Goal: Information Seeking & Learning: Learn about a topic

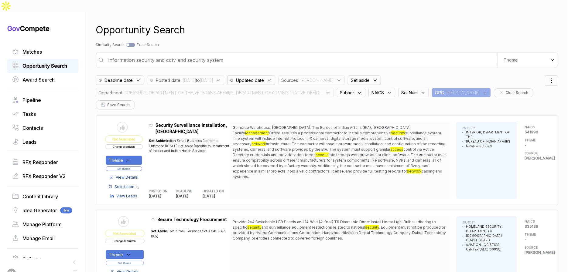
scroll to position [2221, 0]
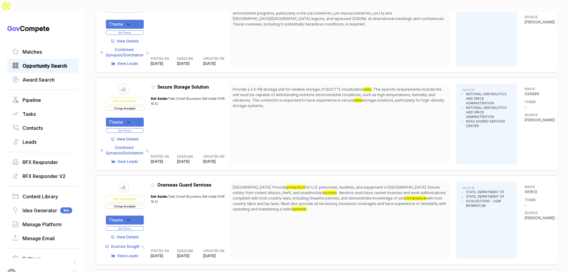
click at [57, 62] on span "Opportunity Search" at bounding box center [44, 65] width 45 height 7
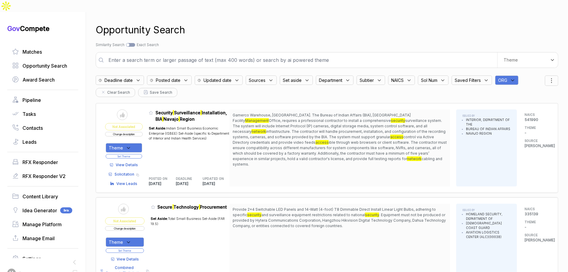
click at [518, 76] on div "ORG" at bounding box center [506, 80] width 23 height 9
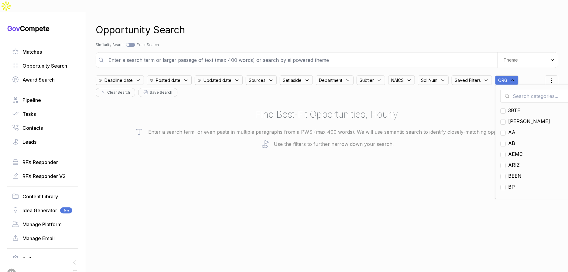
click at [519, 90] on input "text" at bounding box center [536, 96] width 72 height 13
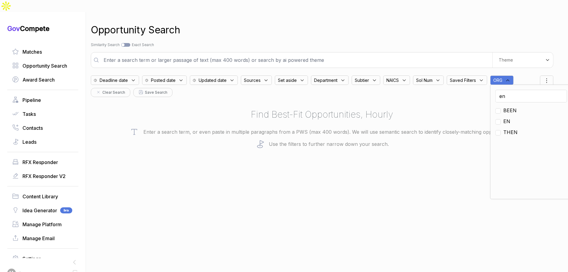
type input "en"
click at [505, 118] on span "EN" at bounding box center [506, 121] width 7 height 7
checkbox input "true"
drag, startPoint x: 444, startPoint y: 106, endPoint x: 357, endPoint y: 85, distance: 89.7
click at [444, 108] on h2 "Find Best-Fit Opportunities, Hourly" at bounding box center [322, 115] width 463 height 14
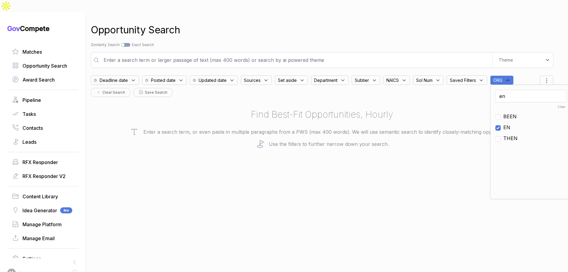
scroll to position [0, 0]
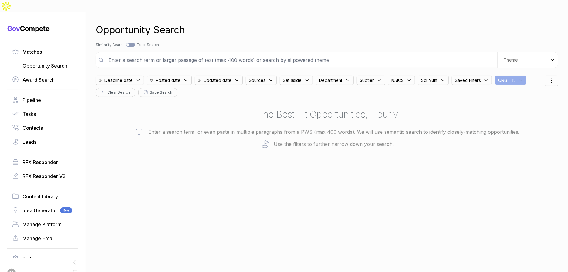
click at [175, 77] on span "Posted date" at bounding box center [168, 80] width 25 height 6
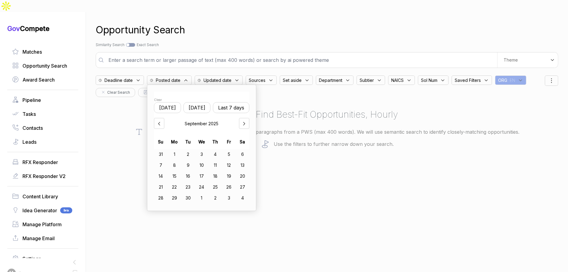
click at [232, 102] on button "Last 7 days" at bounding box center [231, 107] width 36 height 11
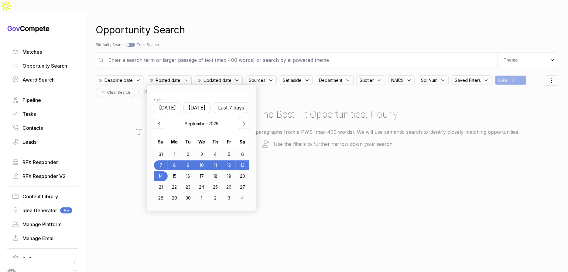
click at [166, 150] on div "31" at bounding box center [161, 155] width 14 height 10
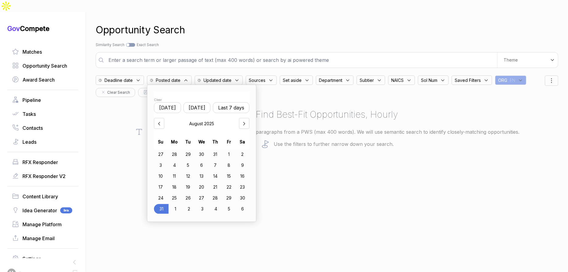
click at [247, 121] on icon at bounding box center [244, 124] width 6 height 6
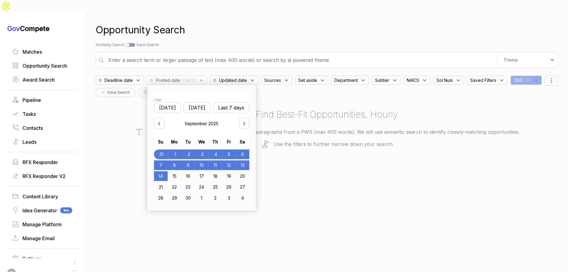
click at [168, 172] on div "14" at bounding box center [161, 177] width 14 height 10
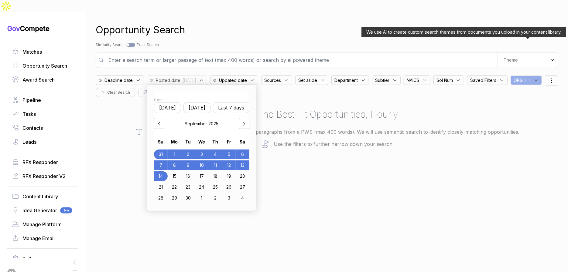
click at [515, 54] on div "Theme" at bounding box center [527, 60] width 61 height 15
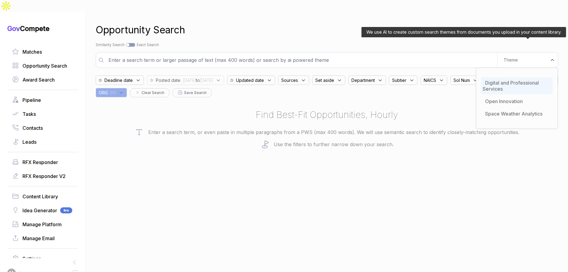
drag, startPoint x: 502, startPoint y: 70, endPoint x: 354, endPoint y: 109, distance: 153.2
click at [501, 80] on span "Digital and Professional Services" at bounding box center [511, 86] width 56 height 12
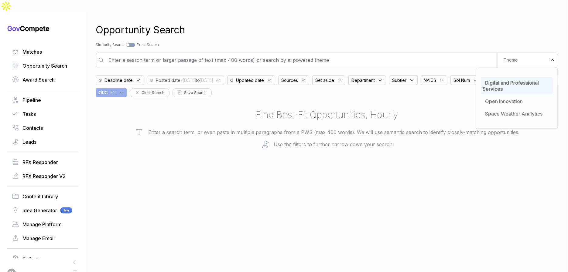
drag, startPoint x: 327, startPoint y: 121, endPoint x: 311, endPoint y: 96, distance: 30.0
click at [326, 128] on p "Enter a search term, or even paste in multiple paragraphs from a PWS (max 400 w…" at bounding box center [327, 132] width 463 height 9
click at [309, 76] on div "Sources" at bounding box center [293, 80] width 31 height 9
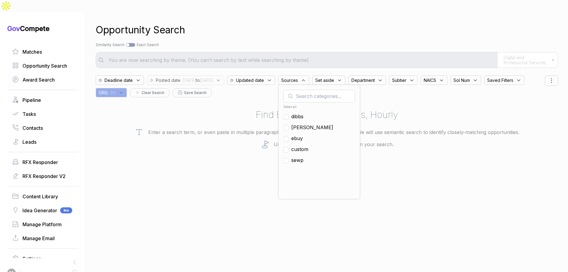
click at [303, 135] on span "ebuy" at bounding box center [297, 138] width 12 height 7
checkbox input "true"
click at [326, 42] on div "Search by Topic Relevance Similarity Search Search by Exact Keyword Match Exact…" at bounding box center [327, 44] width 463 height 5
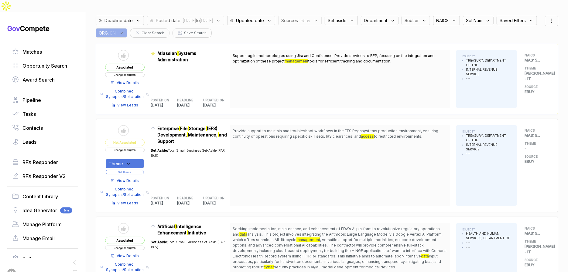
scroll to position [63, 0]
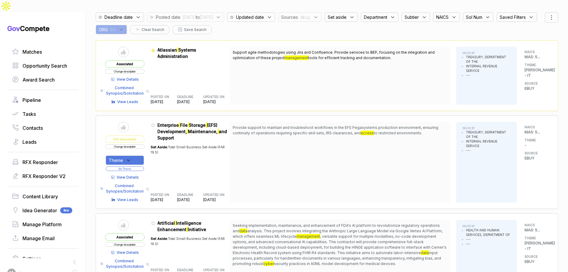
click at [136, 175] on span "View Details" at bounding box center [128, 177] width 22 height 5
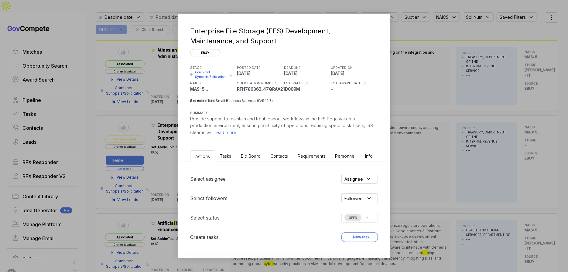
click at [250, 158] on span "Bid Board" at bounding box center [251, 156] width 20 height 5
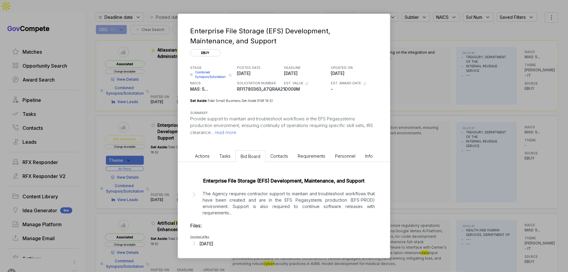
drag, startPoint x: 213, startPoint y: 245, endPoint x: 217, endPoint y: 243, distance: 4.2
click at [213, 245] on div "[DATE]" at bounding box center [207, 244] width 14 height 6
click at [261, 197] on p "The Agency requires contractor support to maintain and troubleshoot workflows t…" at bounding box center [289, 204] width 172 height 26
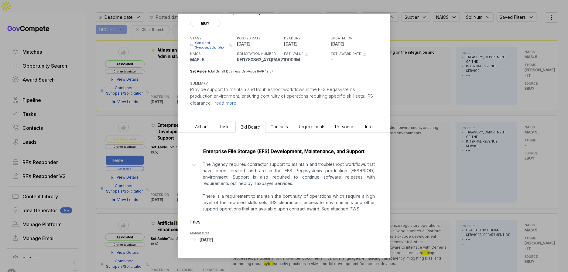
scroll to position [30, 0]
drag, startPoint x: 396, startPoint y: 173, endPoint x: 387, endPoint y: 174, distance: 9.4
click at [396, 173] on div "Enterprise File Storage (EFS) Development, Maintenance, and Support ebuy STAGE …" at bounding box center [284, 136] width 568 height 272
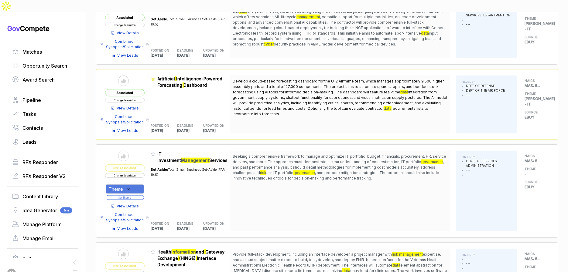
scroll to position [320, 0]
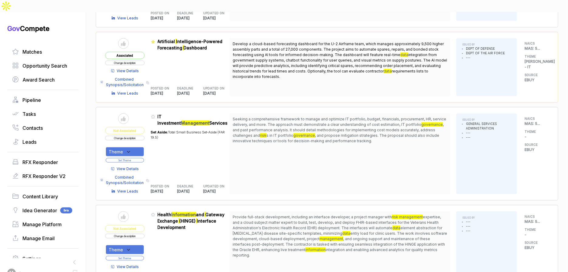
click at [138, 166] on span "View Details" at bounding box center [128, 168] width 22 height 5
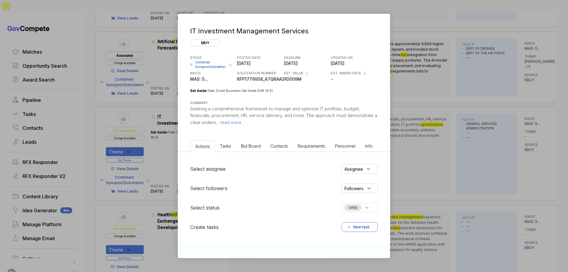
click at [255, 148] on span "Bid Board" at bounding box center [251, 146] width 20 height 5
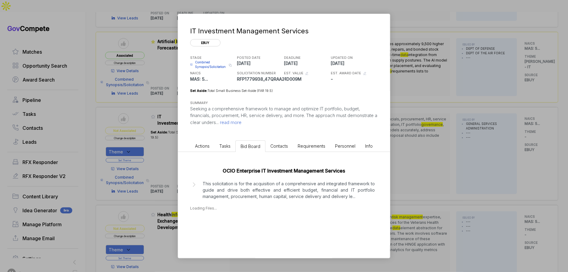
click at [250, 196] on p "This solicitation is for the acquisition of a comprehensive and integrated fram…" at bounding box center [289, 190] width 172 height 19
click at [213, 234] on div "[DATE]" at bounding box center [207, 234] width 14 height 6
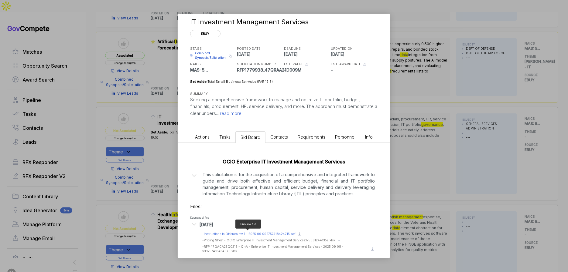
scroll to position [16, 0]
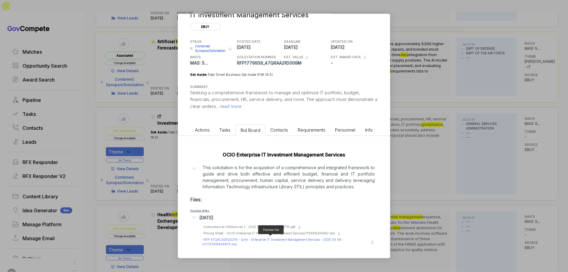
click at [250, 238] on span "- RFP 47QACA25Q0216 - QnA - Enterprise IT Investment Management Services - 2025…" at bounding box center [272, 242] width 141 height 8
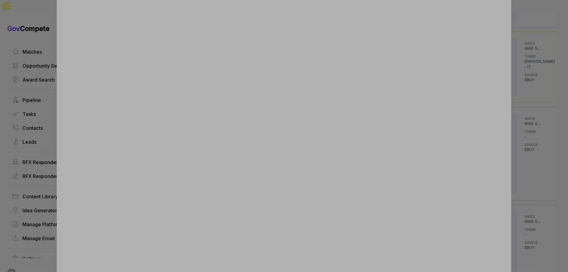
click at [532, 167] on div at bounding box center [284, 136] width 568 height 272
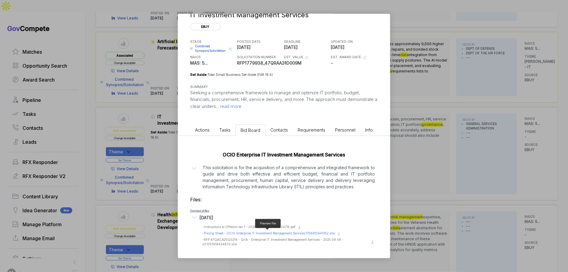
click at [252, 233] on span "- Pricing Sheet - OCIO Enterprise IT Investment Management Services.17568124413…" at bounding box center [268, 234] width 133 height 4
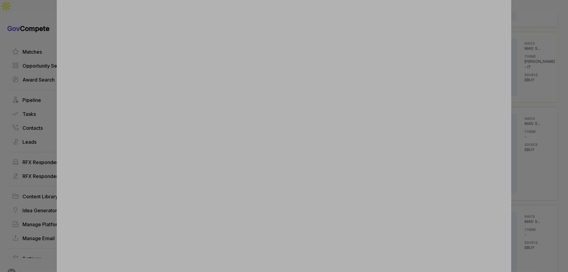
drag, startPoint x: 526, startPoint y: 153, endPoint x: 344, endPoint y: 176, distance: 183.1
click at [515, 154] on div at bounding box center [284, 136] width 568 height 272
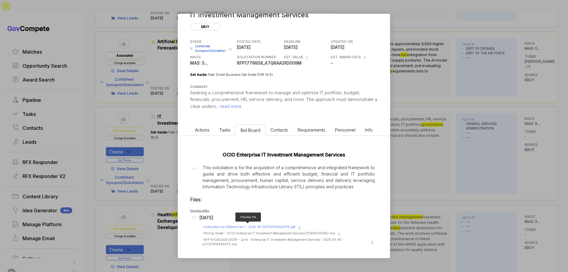
click at [233, 227] on span "- Instructions to Offerors rev 1 - 2025 09 09.1757418424715.pdf" at bounding box center [248, 227] width 93 height 4
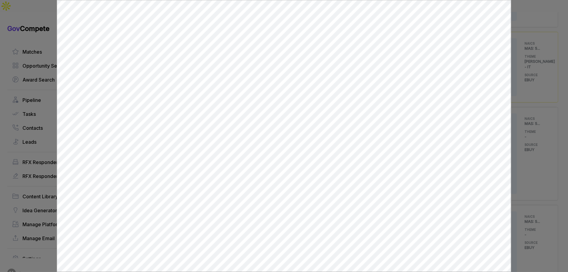
scroll to position [0, 0]
click at [519, 146] on div at bounding box center [284, 136] width 568 height 272
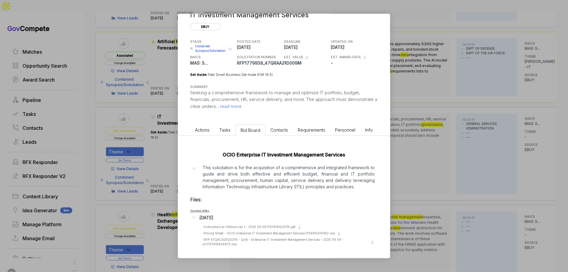
click at [338, 177] on p "This solicitation is for the acquisition of a comprehensive and integrated fram…" at bounding box center [289, 178] width 172 height 26
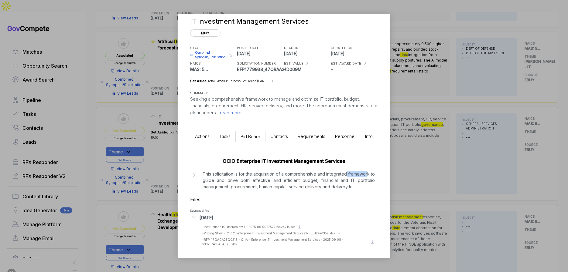
drag, startPoint x: 357, startPoint y: 177, endPoint x: 347, endPoint y: 177, distance: 9.4
click at [347, 177] on p "This solicitation is for the acquisition of a comprehensive and integrated fram…" at bounding box center [289, 180] width 172 height 19
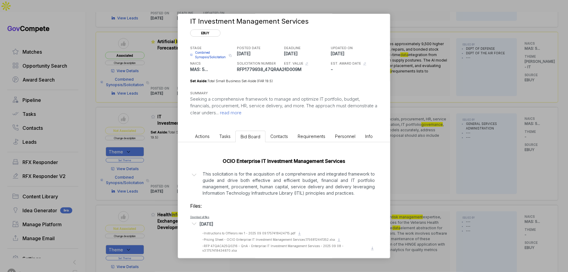
scroll to position [16, 0]
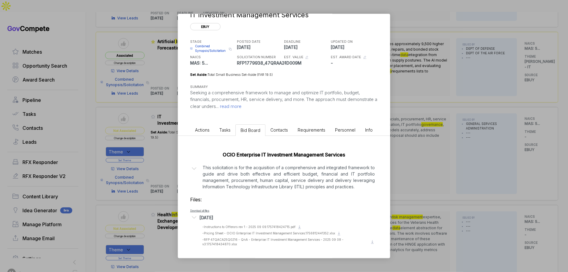
click at [415, 141] on div "IT Investment Management Services ebuy STAGE Combined Synopsis/Solicitation Cop…" at bounding box center [284, 136] width 568 height 272
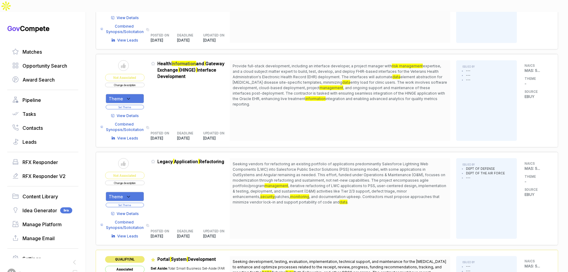
scroll to position [532, 0]
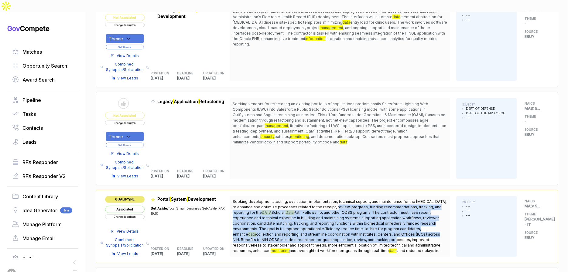
drag, startPoint x: 341, startPoint y: 194, endPoint x: 366, endPoint y: 224, distance: 38.4
click at [366, 224] on span "Seeking development, testing, evaluation, implementation, technical support, an…" at bounding box center [340, 227] width 214 height 55
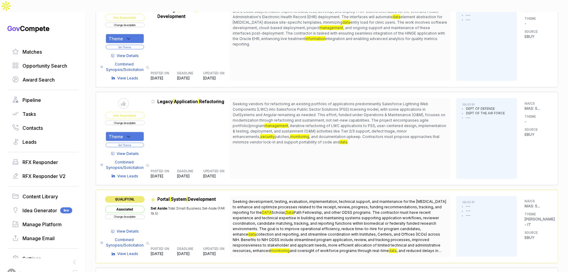
click at [317, 124] on span ", iterative refactoring of LWC applications to PSS, user-centered design, imple…" at bounding box center [340, 131] width 214 height 15
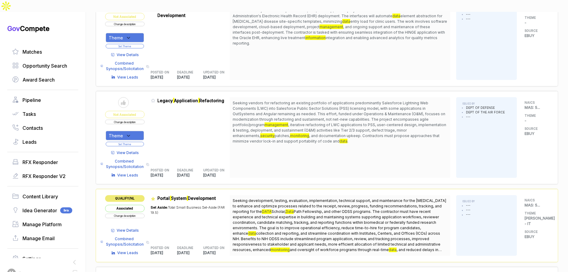
scroll to position [534, 0]
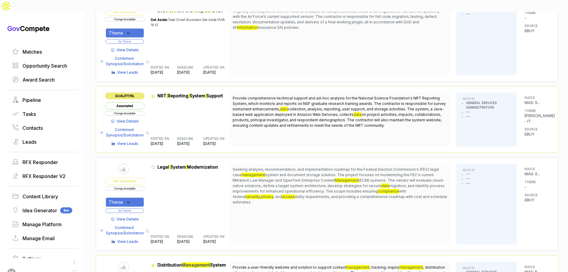
scroll to position [937, 0]
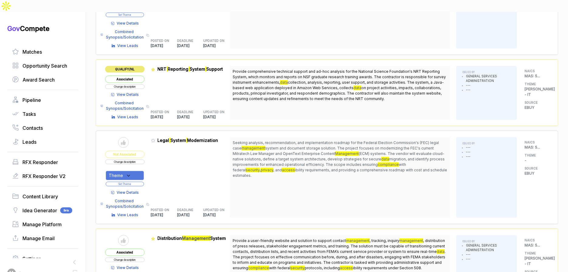
click at [128, 190] on span "View Details" at bounding box center [128, 192] width 22 height 5
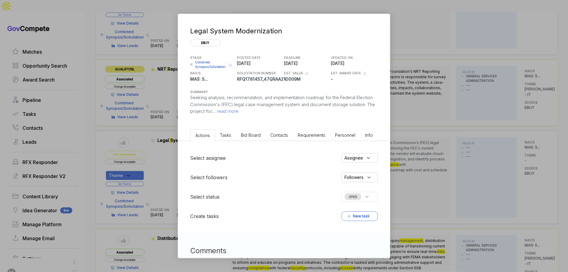
click at [257, 136] on span "Bid Board" at bounding box center [251, 135] width 20 height 5
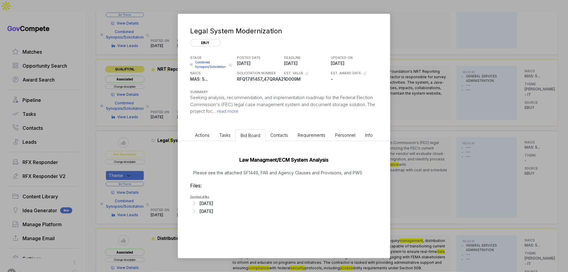
drag, startPoint x: 211, startPoint y: 211, endPoint x: 211, endPoint y: 206, distance: 4.9
click at [211, 211] on div "[DATE]" at bounding box center [207, 211] width 14 height 6
click at [211, 201] on div "[DATE]" at bounding box center [207, 203] width 14 height 6
click at [232, 211] on div "Preview file - 9531BP25Q0031.1757374706838.pdf" at bounding box center [230, 213] width 57 height 5
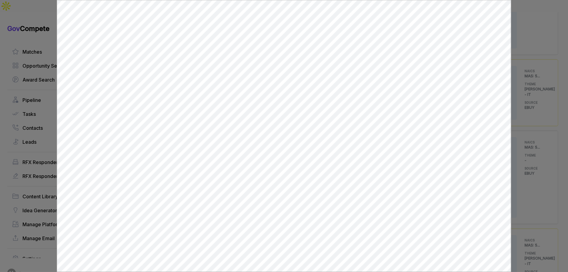
scroll to position [0, 0]
drag, startPoint x: 529, startPoint y: 185, endPoint x: 525, endPoint y: 185, distance: 3.4
click at [529, 185] on div at bounding box center [284, 136] width 568 height 272
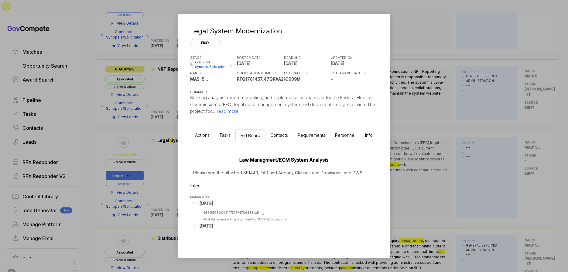
click at [434, 169] on div "Legal System Modernization ebuy STAGE Combined Synopsis/Solicitation Copy link …" at bounding box center [284, 136] width 568 height 272
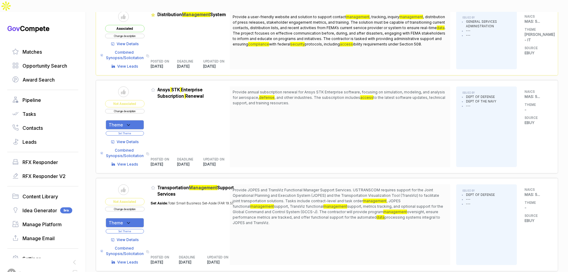
scroll to position [1162, 0]
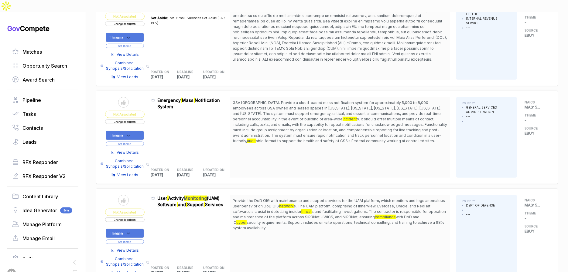
scroll to position [1620, 0]
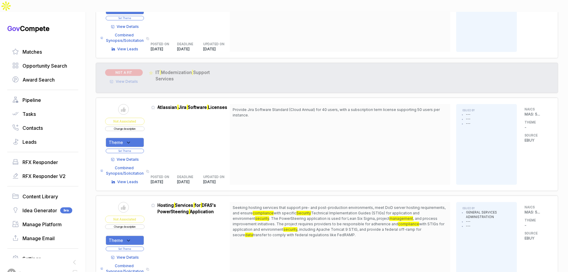
scroll to position [2423, 0]
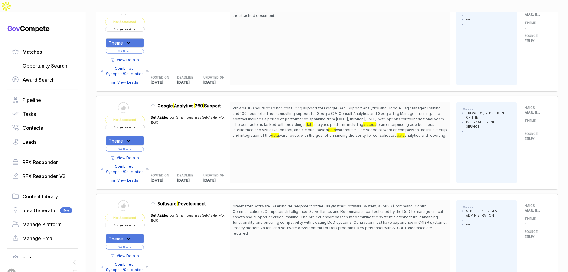
scroll to position [3270, 0]
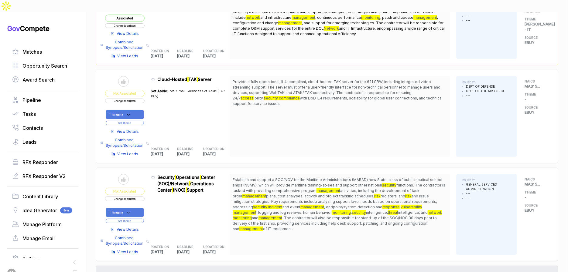
scroll to position [4162, 0]
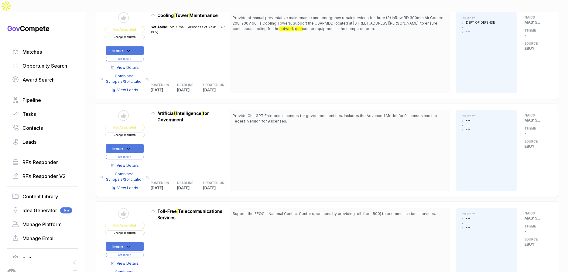
scroll to position [5139, 0]
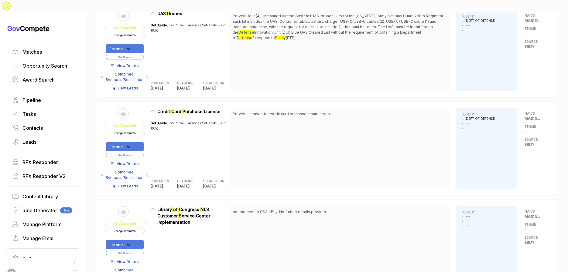
scroll to position [5433, 0]
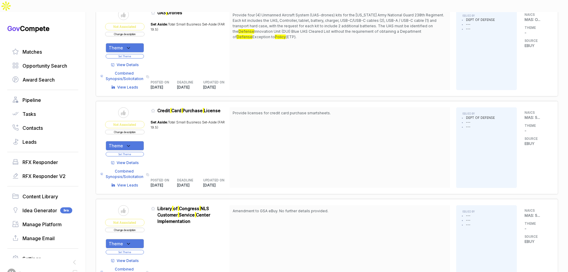
click at [133, 259] on span "View Details" at bounding box center [128, 261] width 22 height 5
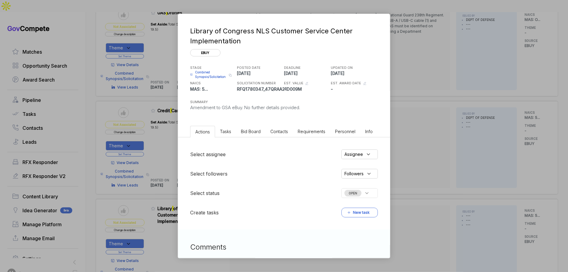
click at [255, 131] on span "Bid Board" at bounding box center [251, 131] width 20 height 5
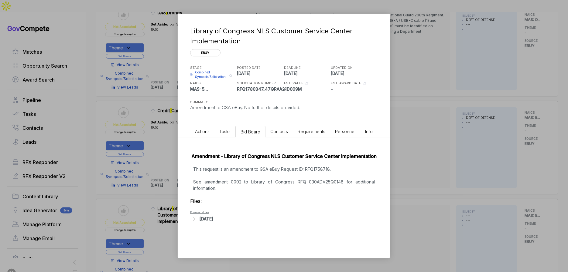
click at [211, 216] on div "[DATE]" at bounding box center [207, 219] width 14 height 6
click at [233, 180] on p "This request is an amendment to GSA eBuy Request ID: RFQ1758718. See amendment …" at bounding box center [284, 179] width 188 height 26
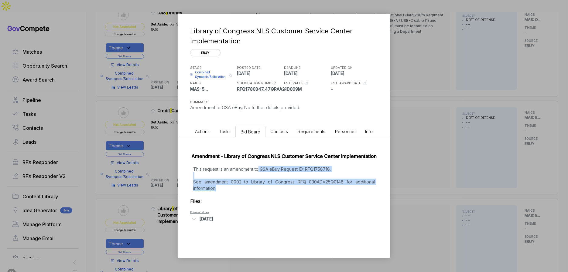
drag, startPoint x: 259, startPoint y: 168, endPoint x: 262, endPoint y: 187, distance: 19.0
click at [262, 187] on p "This request is an amendment to GSA eBuy Request ID: RFQ1758718. See amendment …" at bounding box center [284, 179] width 188 height 26
click at [403, 187] on div "Library of Congress NLS Customer Service Center Implementation ebuy STAGE Combi…" at bounding box center [284, 136] width 568 height 272
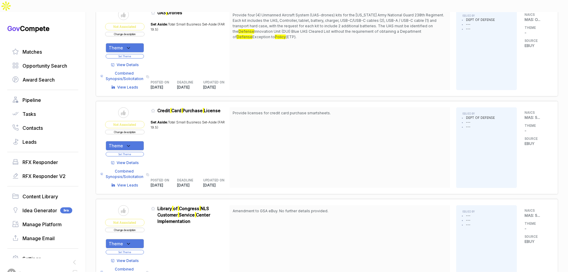
click at [139, 160] on span "View Details" at bounding box center [128, 162] width 22 height 5
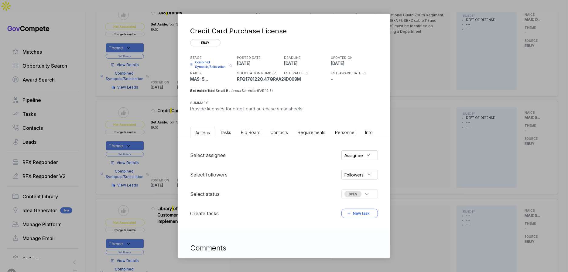
click at [244, 132] on span "Bid Board" at bounding box center [251, 132] width 20 height 5
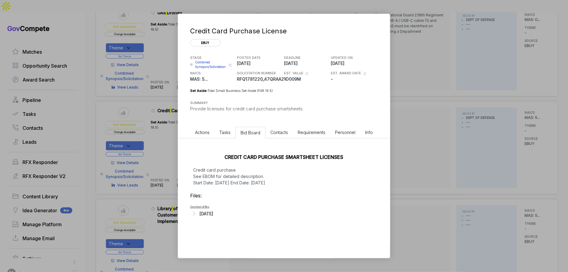
click at [212, 213] on div "[DATE]" at bounding box center [207, 214] width 14 height 6
click at [238, 224] on span "- EBOM FY25 SmartSheet Licenses New - Renewal SW - AFHSD.1757339871486.xlsx" at bounding box center [264, 223] width 125 height 4
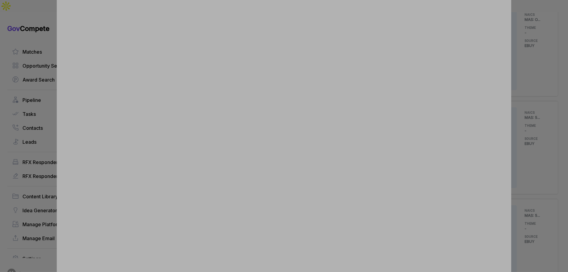
drag, startPoint x: 531, startPoint y: 152, endPoint x: 502, endPoint y: 162, distance: 30.3
click at [530, 152] on div at bounding box center [284, 136] width 568 height 272
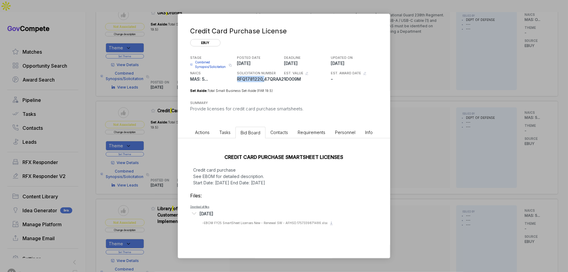
copy p "RFQ1781220_"
drag, startPoint x: 263, startPoint y: 78, endPoint x: 237, endPoint y: 78, distance: 25.5
click at [237, 78] on p "RFQ1781220_47QRAA21D009M" at bounding box center [260, 79] width 46 height 6
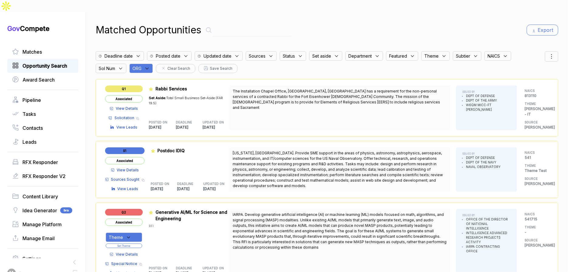
click at [52, 62] on span "Opportunity Search" at bounding box center [44, 65] width 45 height 7
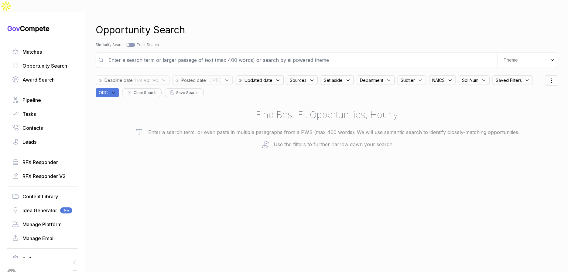
click at [122, 85] on div "ORG" at bounding box center [109, 91] width 26 height 12
click at [115, 92] on icon at bounding box center [113, 93] width 3 height 2
drag, startPoint x: 179, startPoint y: 95, endPoint x: 169, endPoint y: 110, distance: 18.4
click at [173, 102] on input "text" at bounding box center [137, 108] width 72 height 13
drag, startPoint x: 160, startPoint y: 131, endPoint x: 168, endPoint y: 124, distance: 10.4
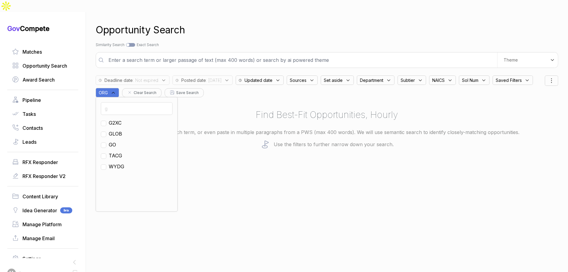
click at [116, 141] on span "GO" at bounding box center [112, 144] width 7 height 7
checkbox input "true"
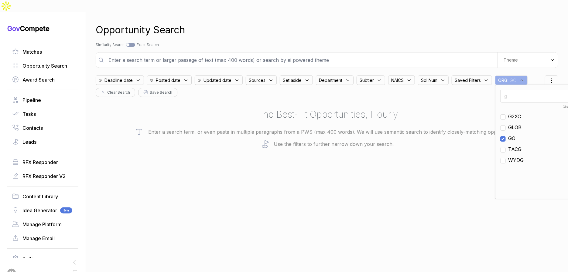
click at [179, 77] on span "Posted date" at bounding box center [168, 80] width 25 height 6
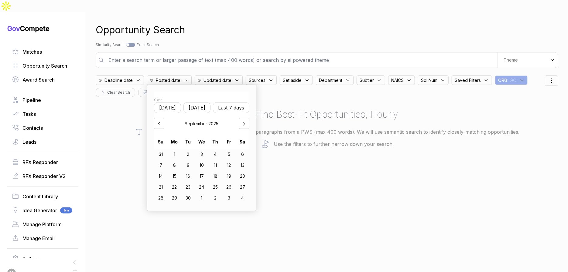
click at [241, 102] on button "Last 7 days" at bounding box center [231, 107] width 36 height 11
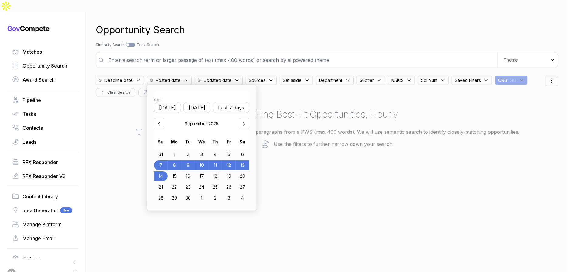
click at [328, 23] on div "Opportunity Search" at bounding box center [327, 30] width 463 height 15
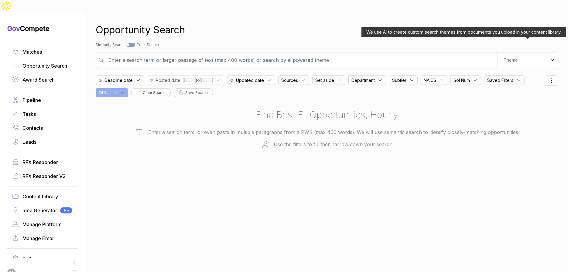
click at [515, 57] on span "Theme" at bounding box center [511, 59] width 14 height 5
drag, startPoint x: 515, startPoint y: 73, endPoint x: 477, endPoint y: 48, distance: 46.0
click at [515, 77] on div "E-Learning" at bounding box center [517, 82] width 72 height 11
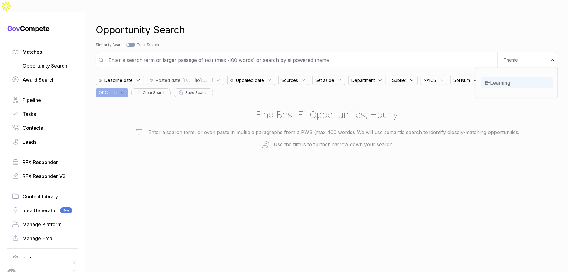
click at [463, 42] on div "Search by Topic Relevance Similarity Search Search by Exact Keyword Match Exact…" at bounding box center [327, 44] width 463 height 5
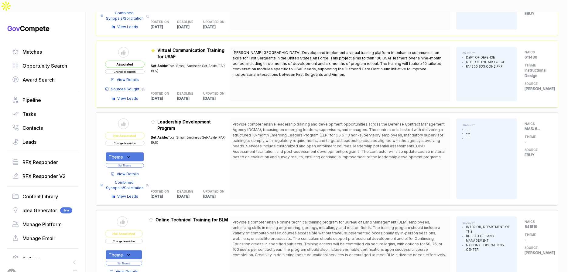
scroll to position [480, 0]
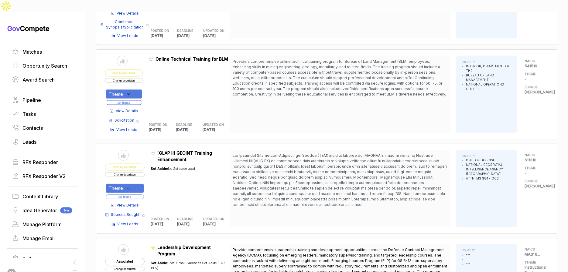
scroll to position [649, 0]
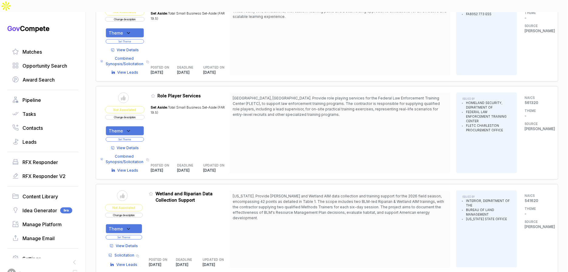
scroll to position [1791, 0]
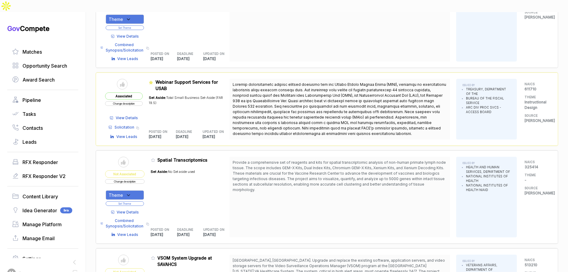
scroll to position [3400, 0]
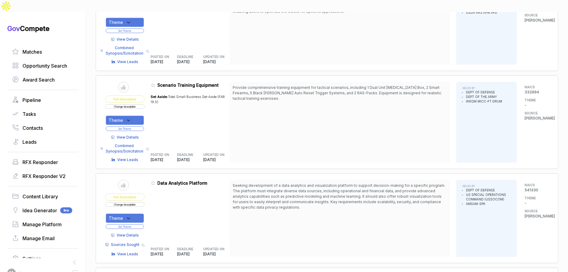
scroll to position [4289, 0]
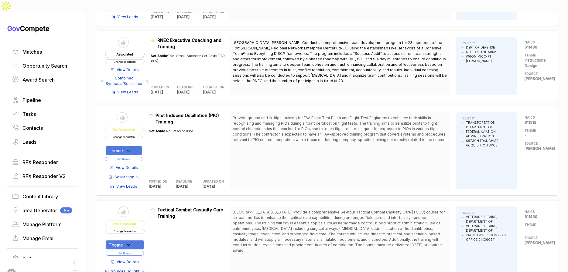
scroll to position [4718, 0]
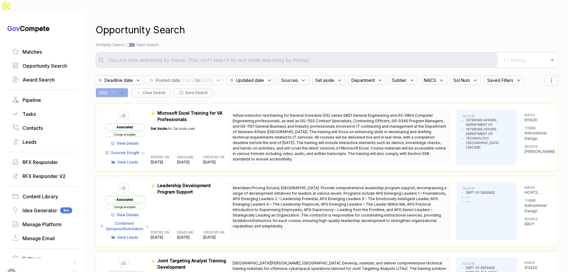
click at [306, 78] on icon at bounding box center [303, 80] width 5 height 5
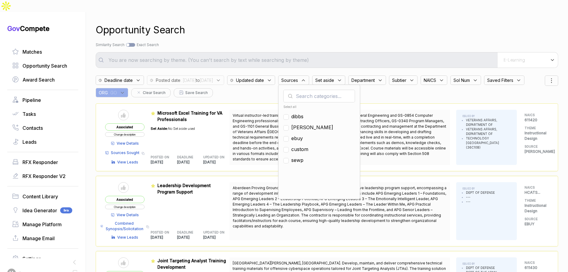
click at [303, 135] on span "ebuy" at bounding box center [297, 138] width 12 height 7
checkbox input "true"
click at [335, 36] on div "Opportunity Search Search by Topic Relevance Similarity Search Search by Exact …" at bounding box center [327, 148] width 463 height 272
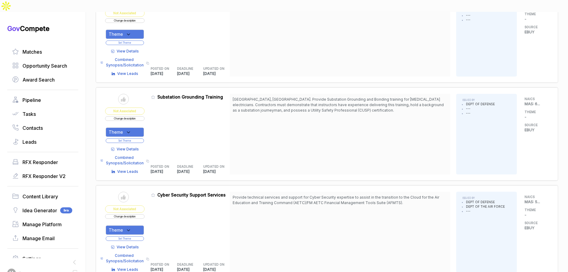
scroll to position [735, 0]
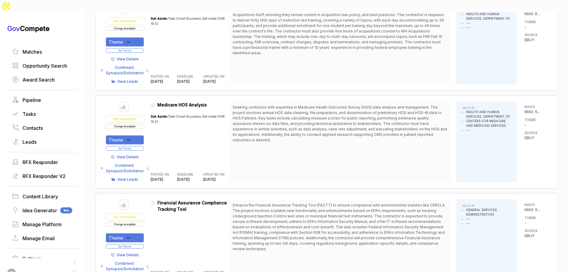
scroll to position [1621, 0]
